Goal: Use online tool/utility

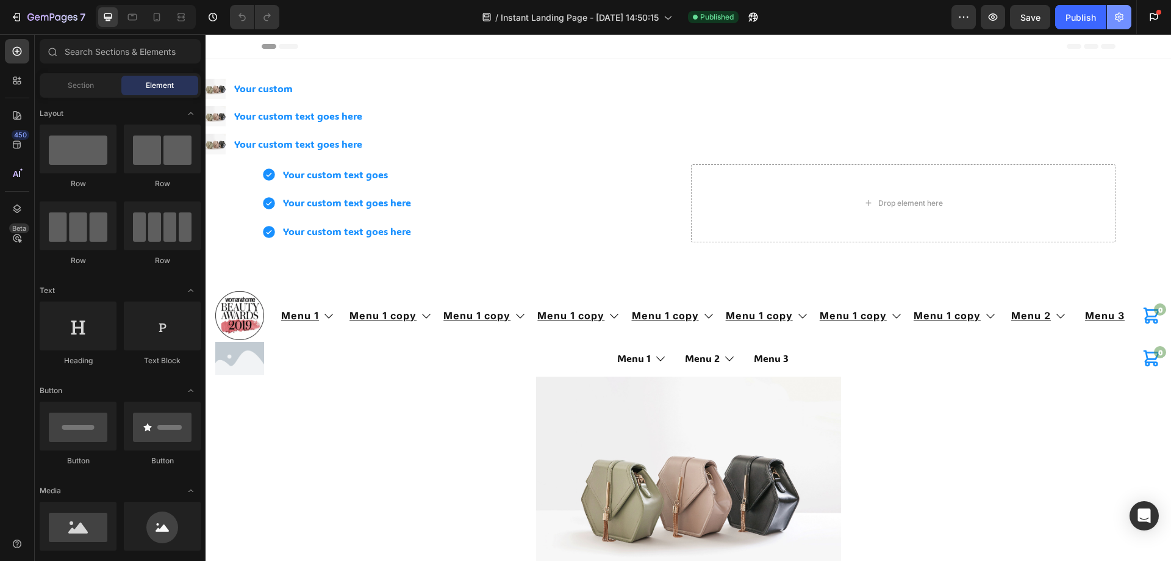
click at [1120, 20] on icon "button" at bounding box center [1119, 17] width 9 height 9
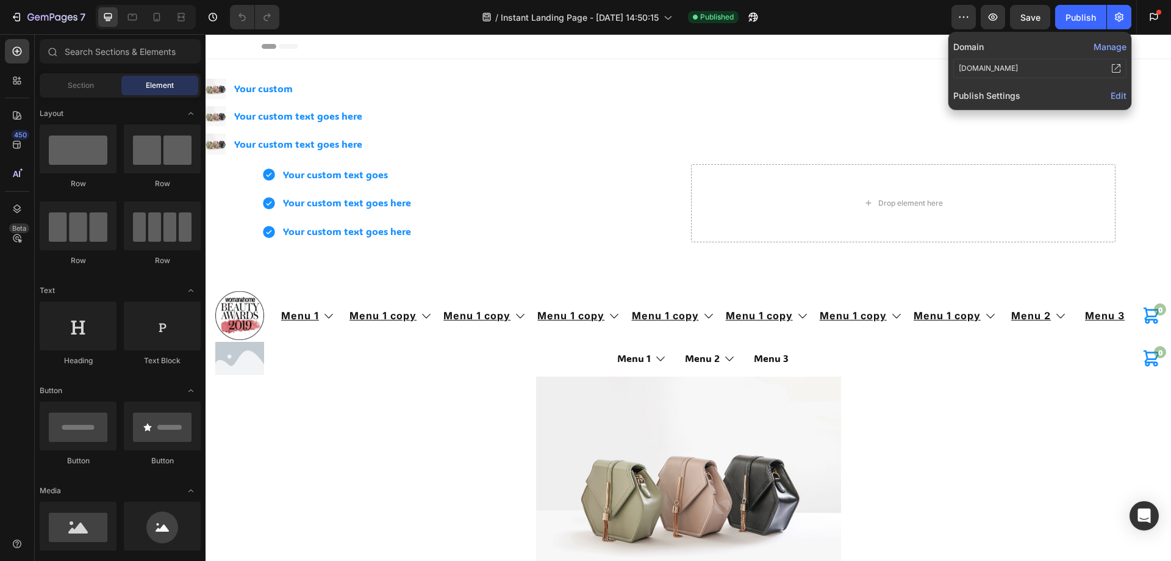
click at [1119, 95] on span "Edit" at bounding box center [1119, 95] width 16 height 10
click at [1120, 96] on span "Edit" at bounding box center [1119, 95] width 16 height 10
click at [1121, 96] on span "Edit" at bounding box center [1119, 95] width 16 height 10
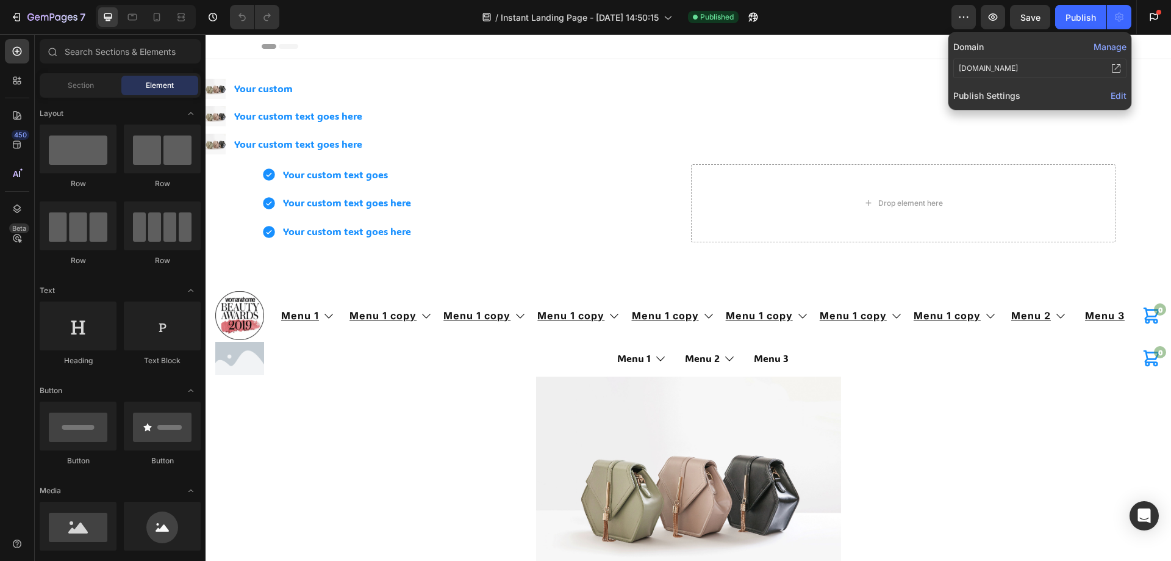
click at [1126, 98] on span "Edit" at bounding box center [1119, 95] width 16 height 10
click at [1120, 95] on span "Edit" at bounding box center [1119, 95] width 16 height 10
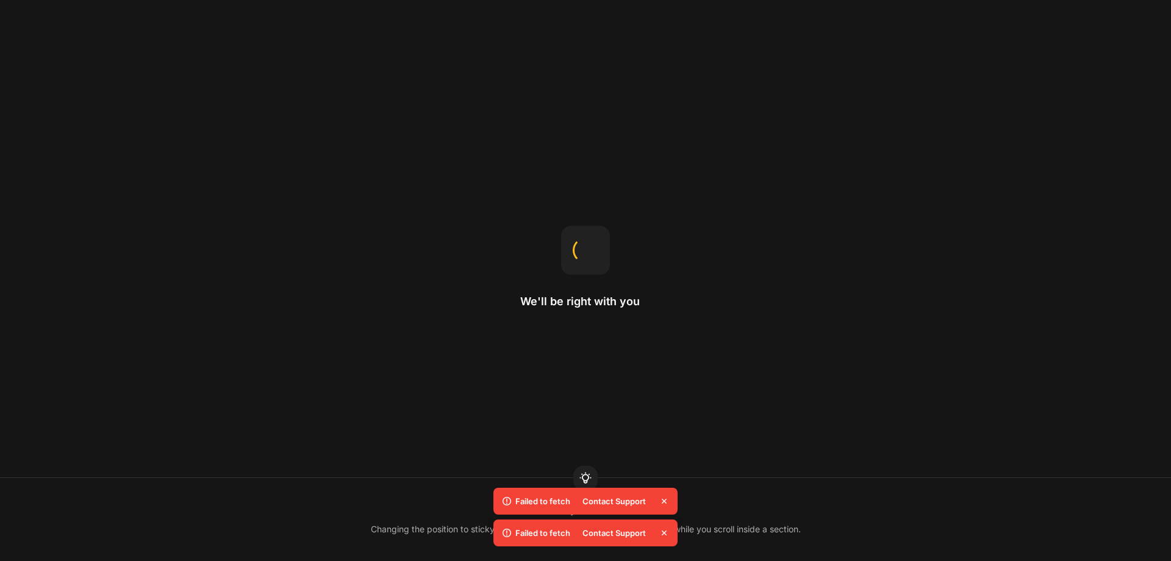
click at [329, 255] on div "We'll be right with you Sticky in section Changing the position to sticky makes…" at bounding box center [585, 280] width 1171 height 561
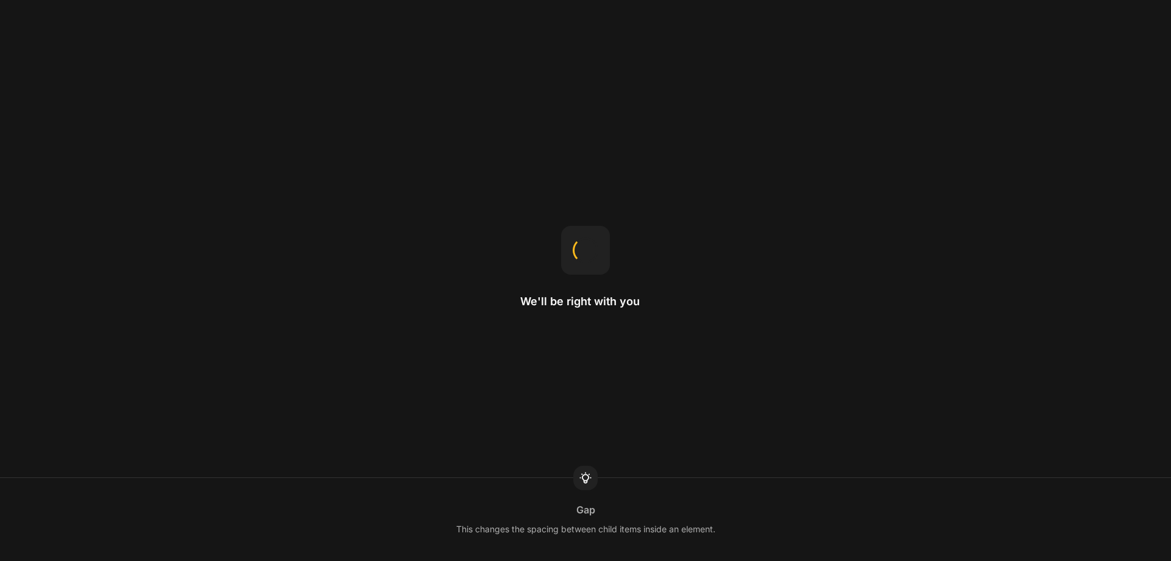
click at [363, 136] on div "We'll be right with you Gap This changes the spacing between child items inside…" at bounding box center [585, 280] width 1171 height 561
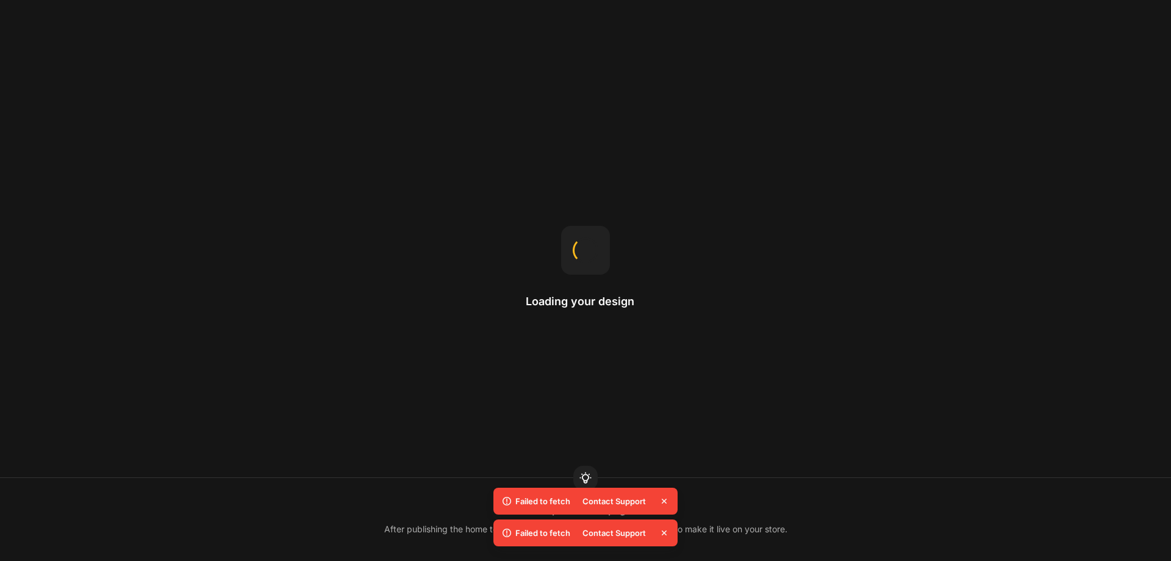
click at [661, 236] on div "Loading your design Replace home page After publishing the home template, selec…" at bounding box center [585, 280] width 1171 height 561
